Goal: Understand site structure: Understand site structure

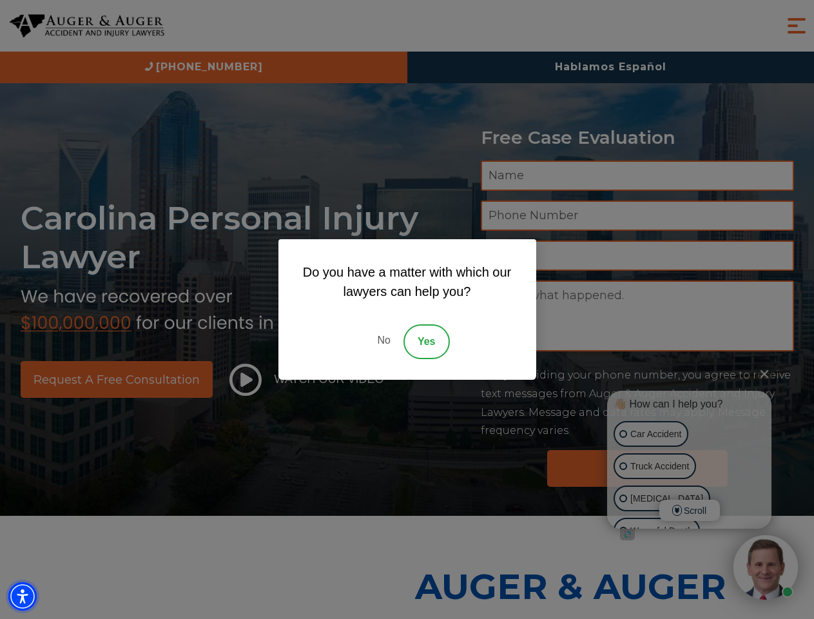
click at [23, 596] on img "Accessibility Menu" at bounding box center [22, 596] width 28 height 28
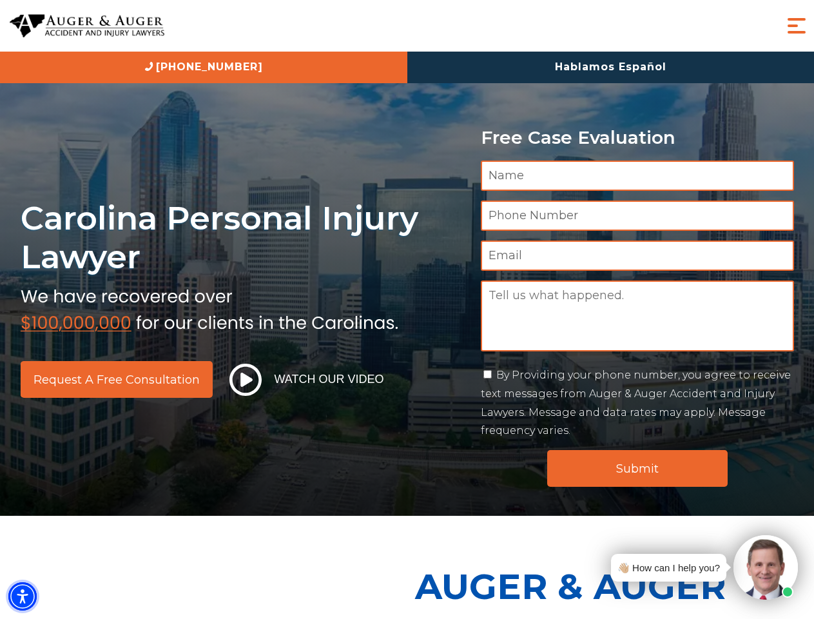
click at [23, 596] on img "Accessibility Menu" at bounding box center [22, 596] width 28 height 28
